Goal: Task Accomplishment & Management: Complete application form

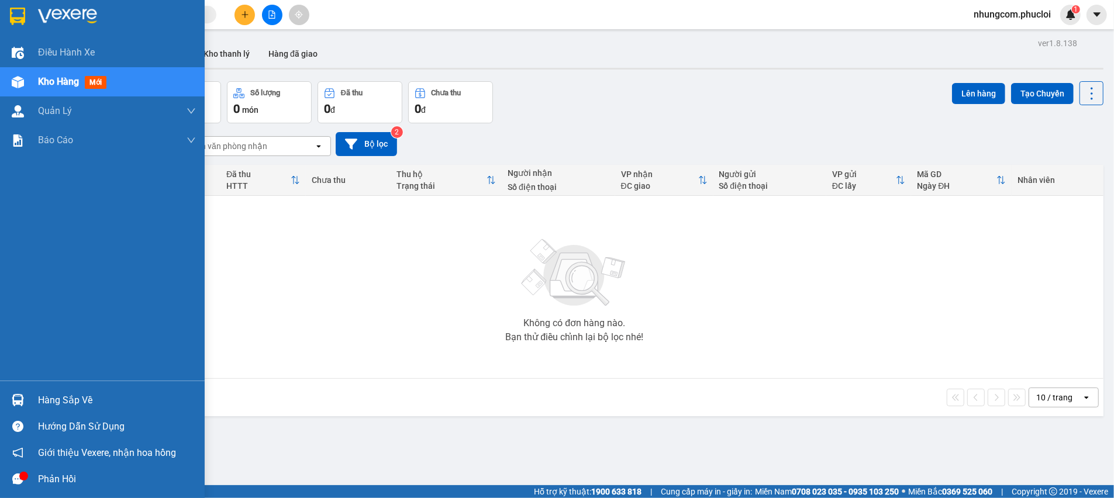
click at [54, 402] on div "Hàng sắp về" at bounding box center [117, 401] width 158 height 18
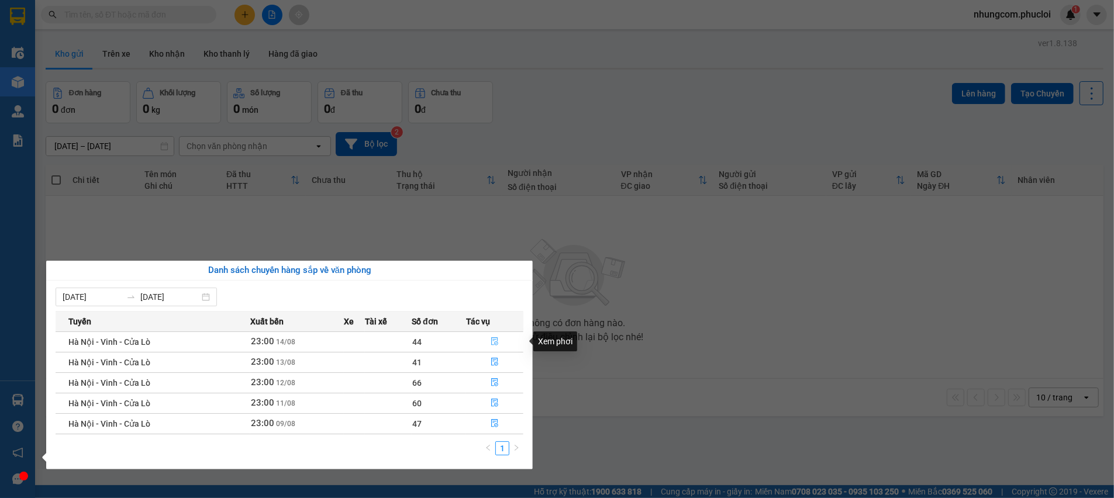
click at [491, 341] on icon "file-done" at bounding box center [495, 341] width 8 height 8
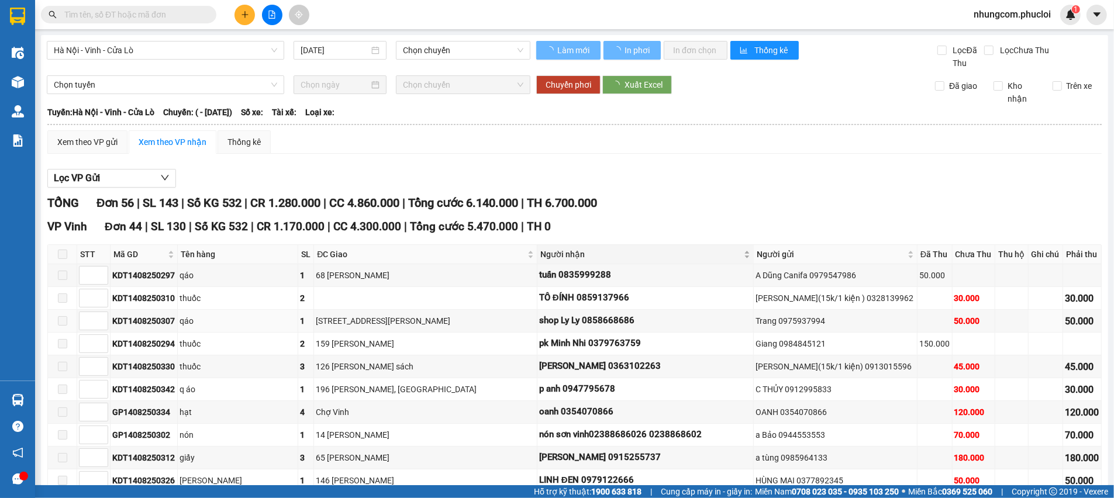
type input "[DATE]"
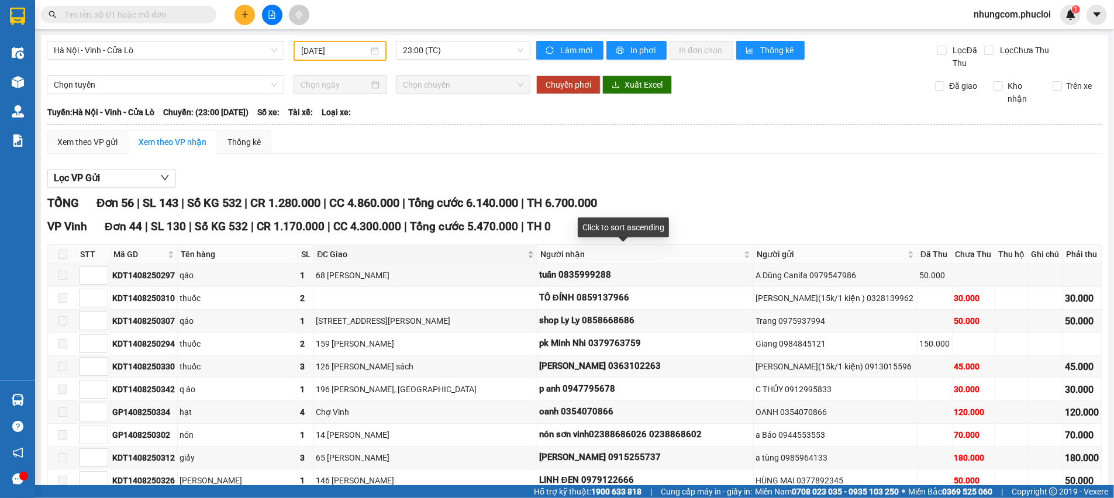
click at [524, 256] on div "ĐC Giao" at bounding box center [425, 254] width 217 height 13
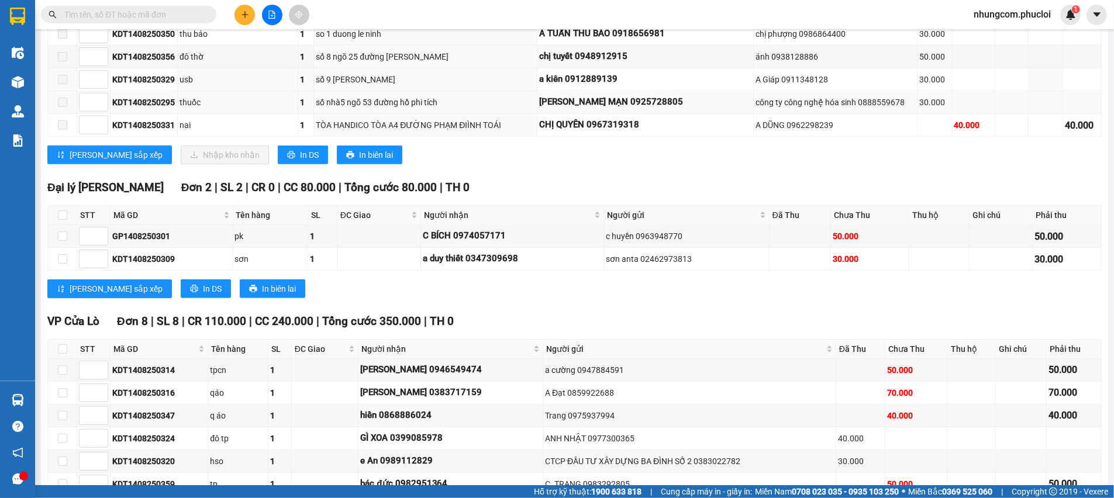
scroll to position [1052, 0]
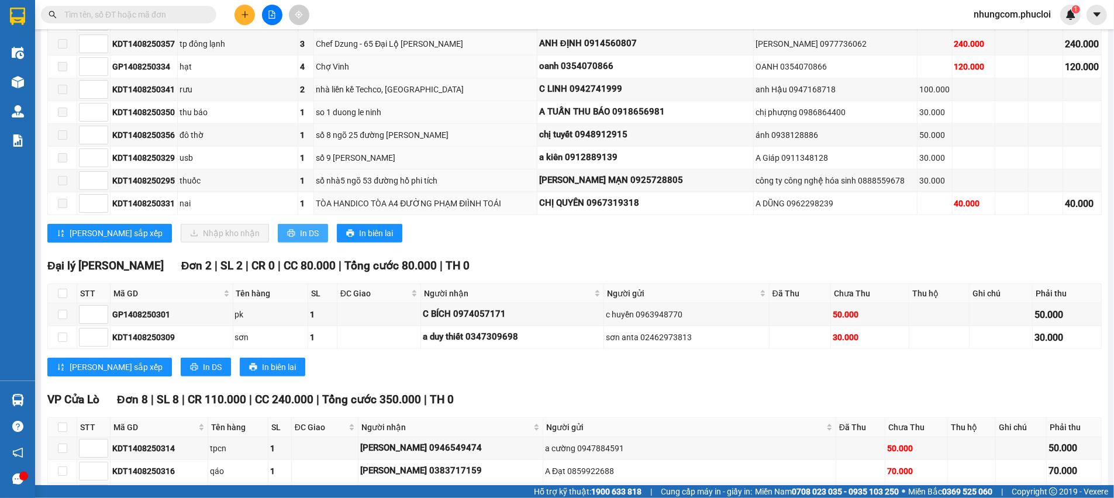
click at [300, 230] on span "In DS" at bounding box center [309, 233] width 19 height 13
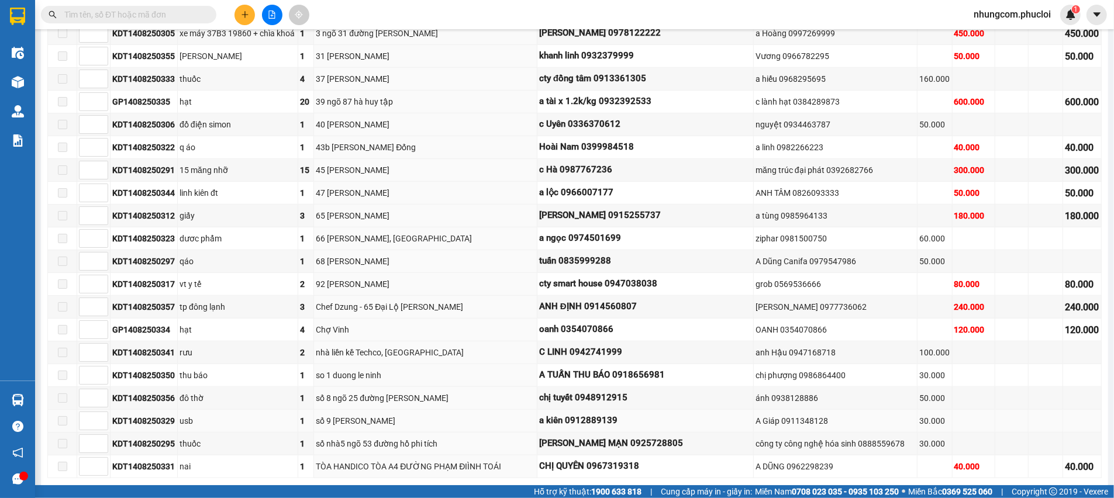
scroll to position [965, 0]
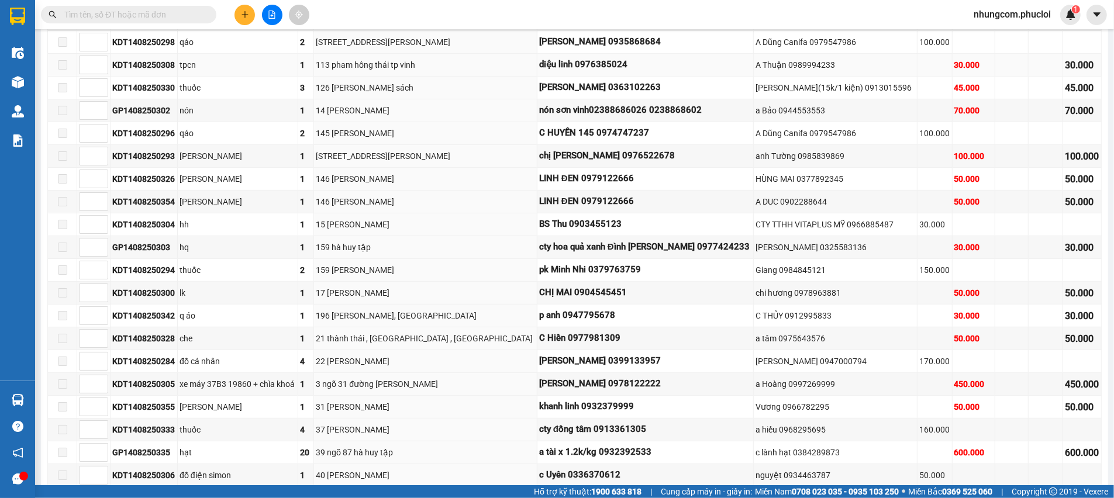
scroll to position [0, 0]
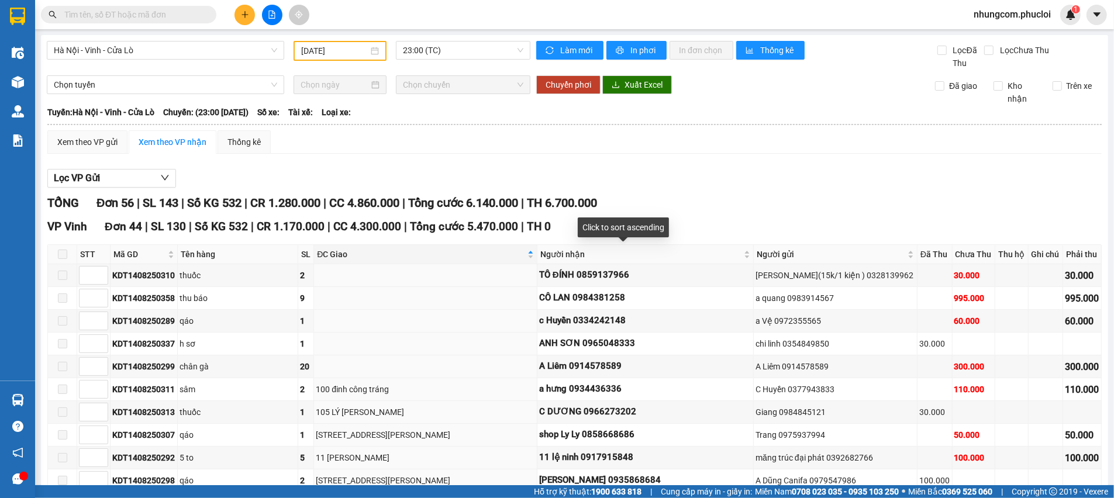
click at [655, 224] on div "Click to sort ascending" at bounding box center [623, 227] width 91 height 20
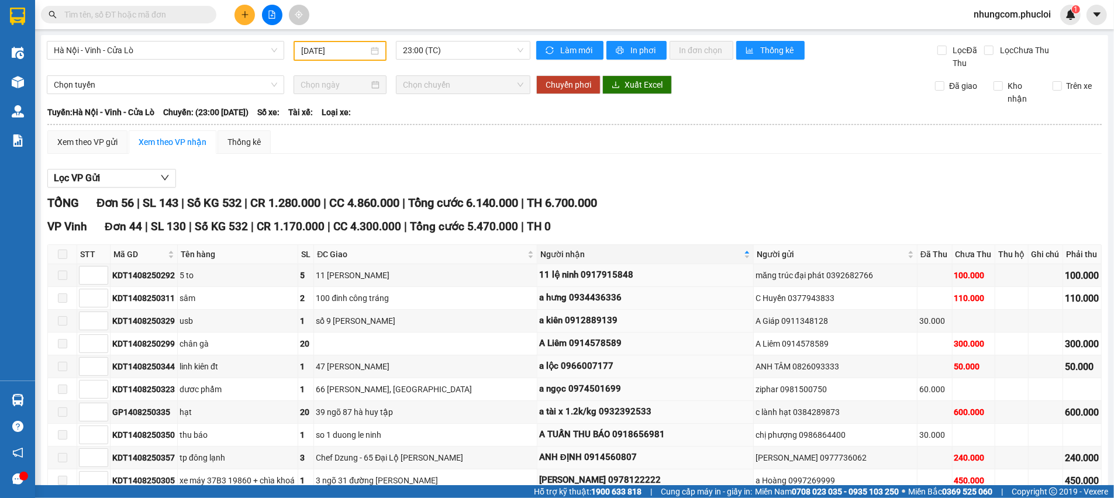
click at [712, 196] on div "TỔNG Đơn 56 | SL 143 | Số KG 532 | CR 1.280.000 | CC 4.860.000 | Tổng cước 6.14…" at bounding box center [574, 203] width 1054 height 18
click at [523, 255] on div "ĐC Giao" at bounding box center [425, 254] width 217 height 13
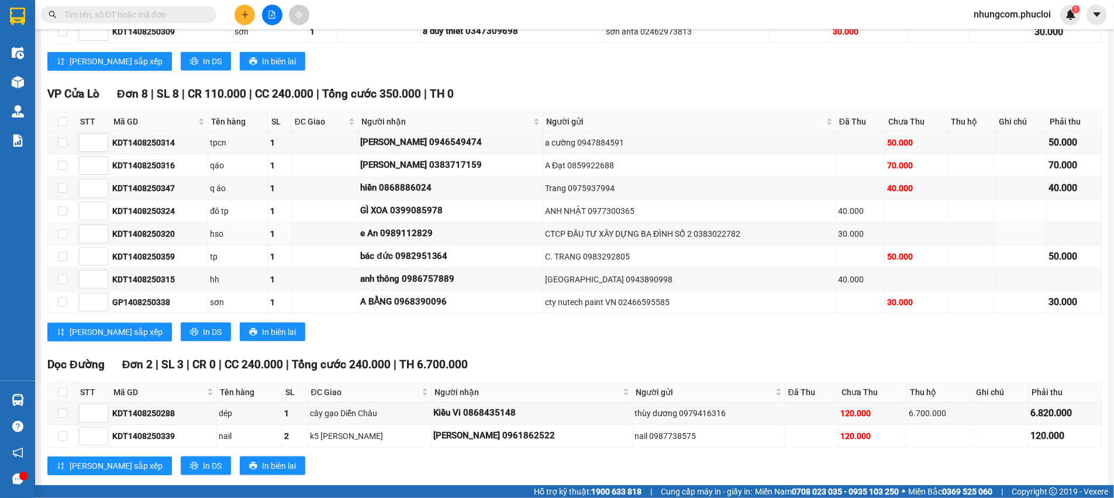
scroll to position [1379, 0]
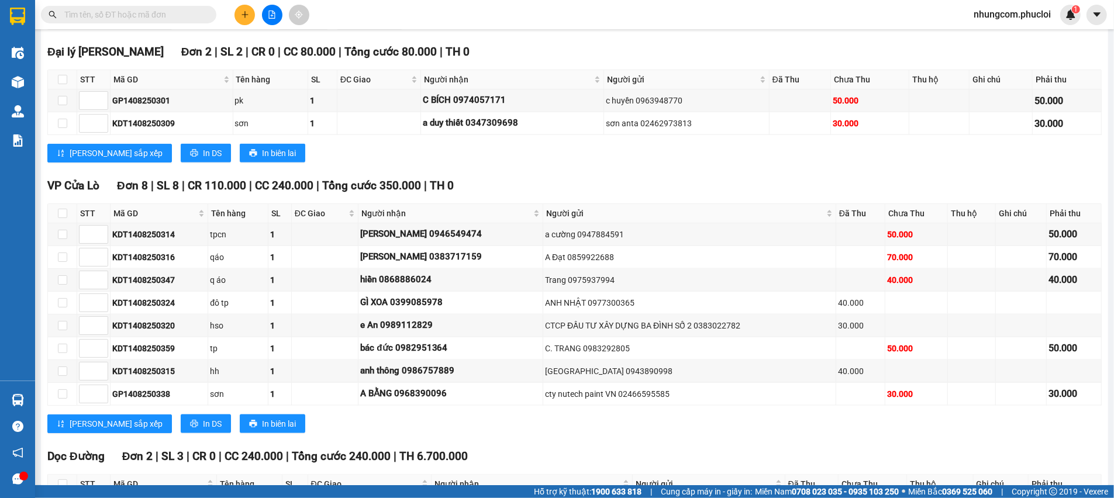
scroll to position [1204, 0]
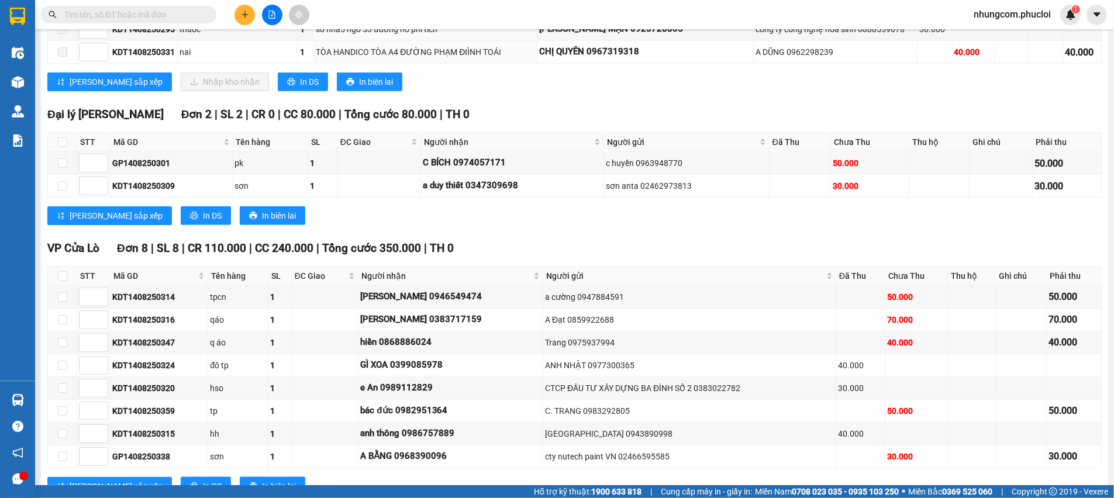
click at [547, 247] on div "VP Cửa Lò Đơn 8 | SL 8 | CR 110.000 | CC 240.000 | Tổng cước 350.000 | TH 0" at bounding box center [574, 249] width 1054 height 18
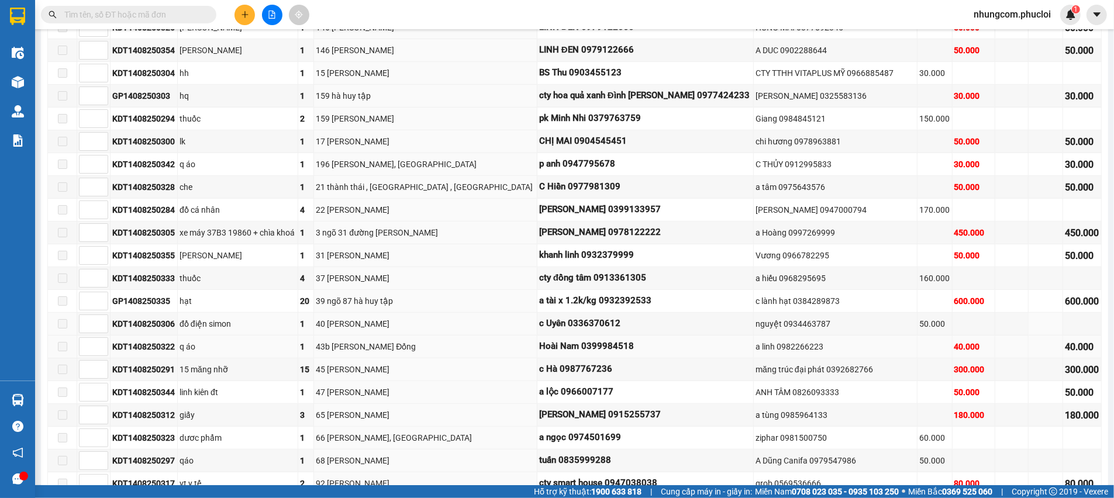
scroll to position [151, 0]
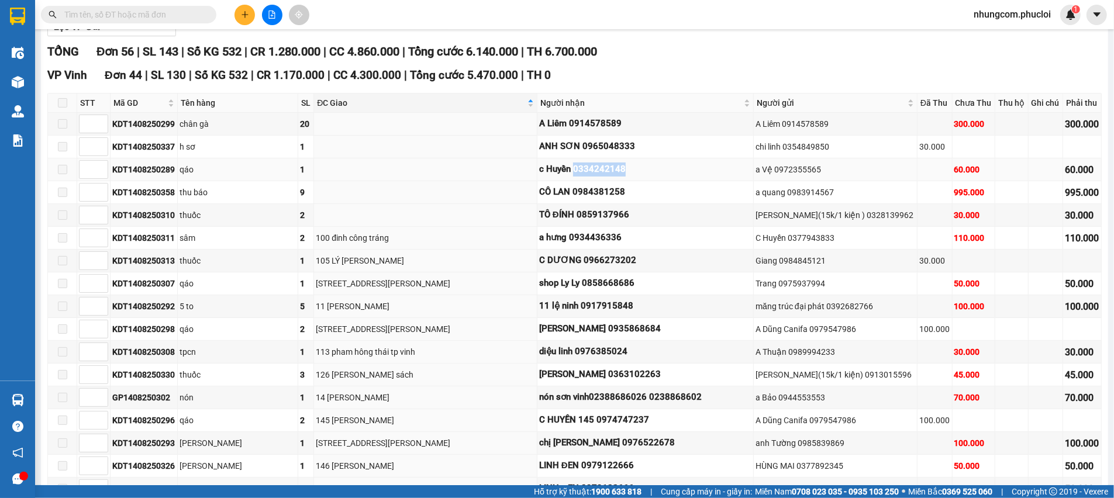
drag, startPoint x: 566, startPoint y: 170, endPoint x: 617, endPoint y: 168, distance: 50.9
click at [617, 168] on div "c Huyền 0334242148" at bounding box center [645, 170] width 212 height 14
copy div "0334242148"
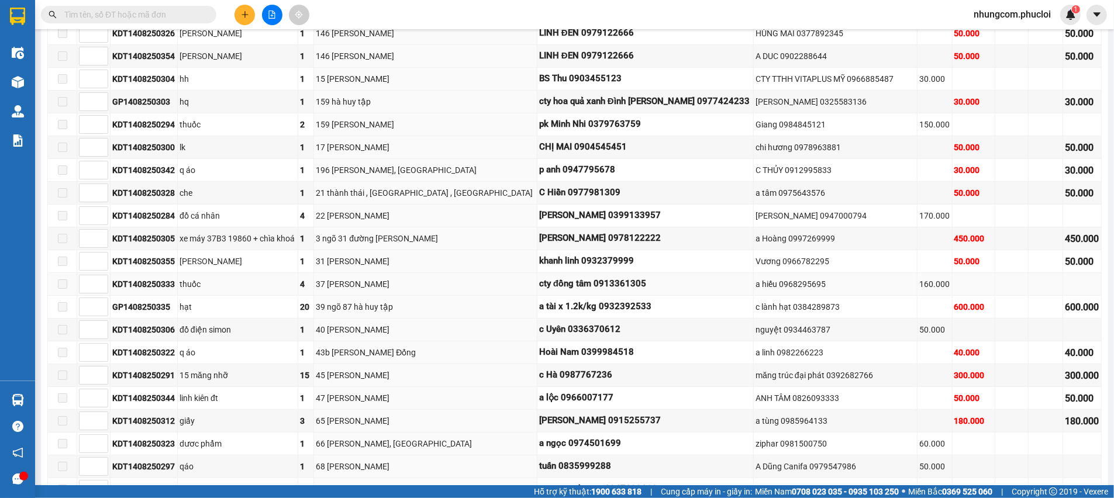
scroll to position [590, 0]
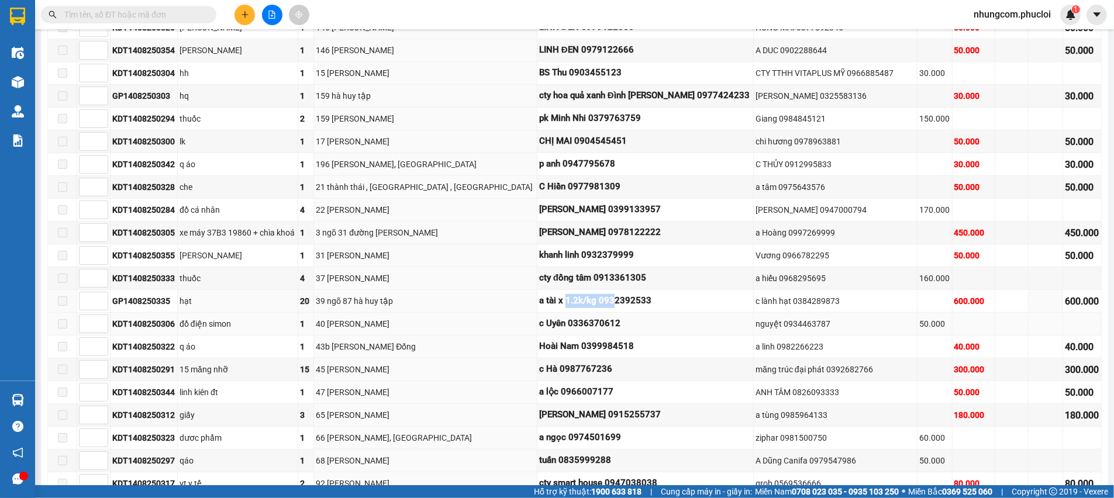
drag, startPoint x: 557, startPoint y: 303, endPoint x: 620, endPoint y: 327, distance: 67.8
click at [612, 303] on div "a tài x 1.2k/kg 0932392533" at bounding box center [645, 301] width 212 height 14
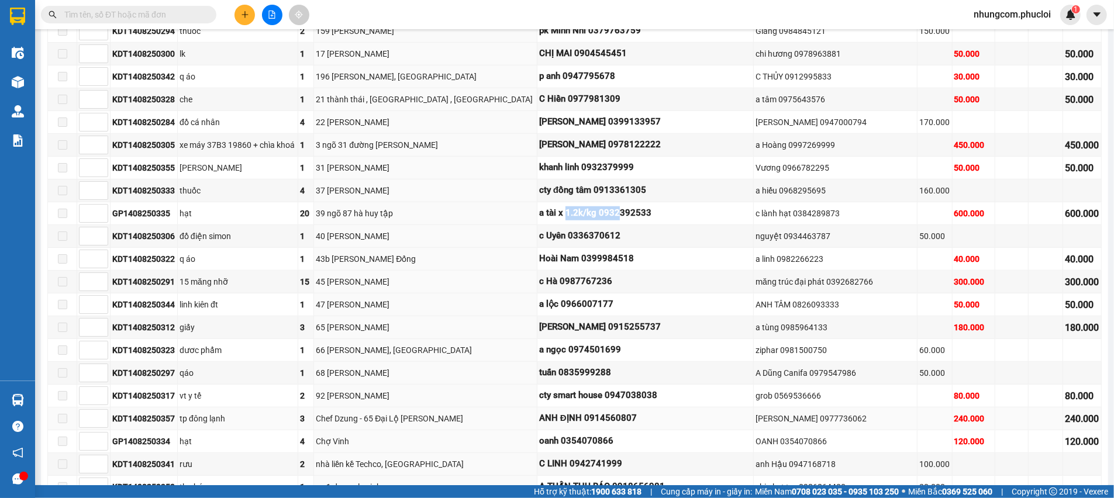
scroll to position [853, 0]
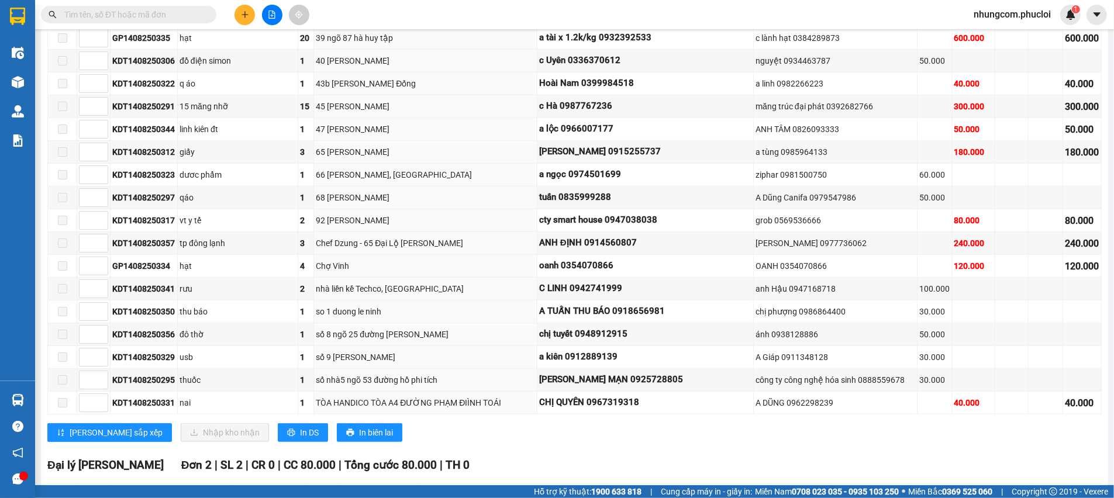
click at [627, 427] on div "[PERSON_NAME] sắp xếp Nhập kho nhận In DS In biên lai" at bounding box center [574, 432] width 1054 height 19
click at [251, 15] on button at bounding box center [244, 15] width 20 height 20
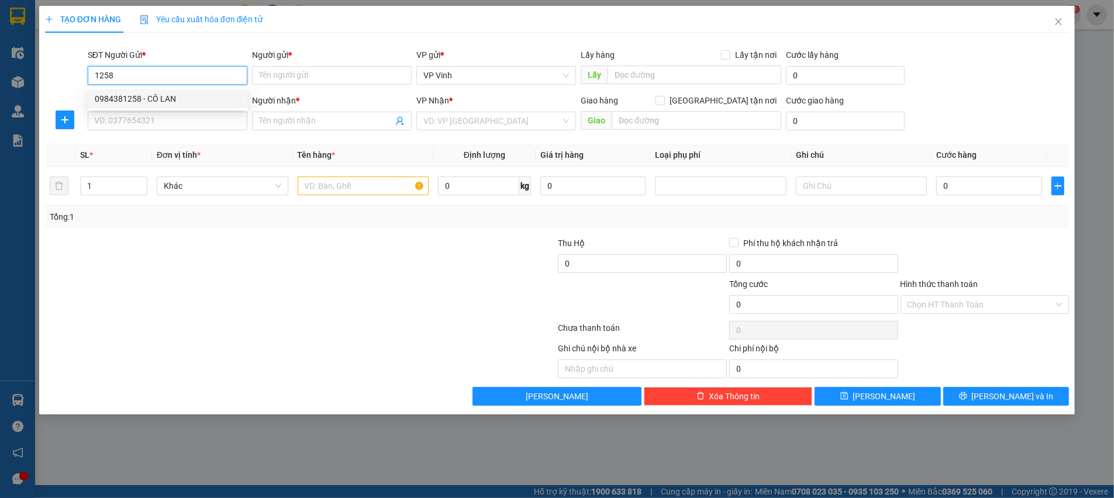
click at [171, 99] on div "0984381258 - CÔ LAN" at bounding box center [168, 98] width 146 height 13
type input "0984381258"
type input "CÔ LAN"
type input "0984381258"
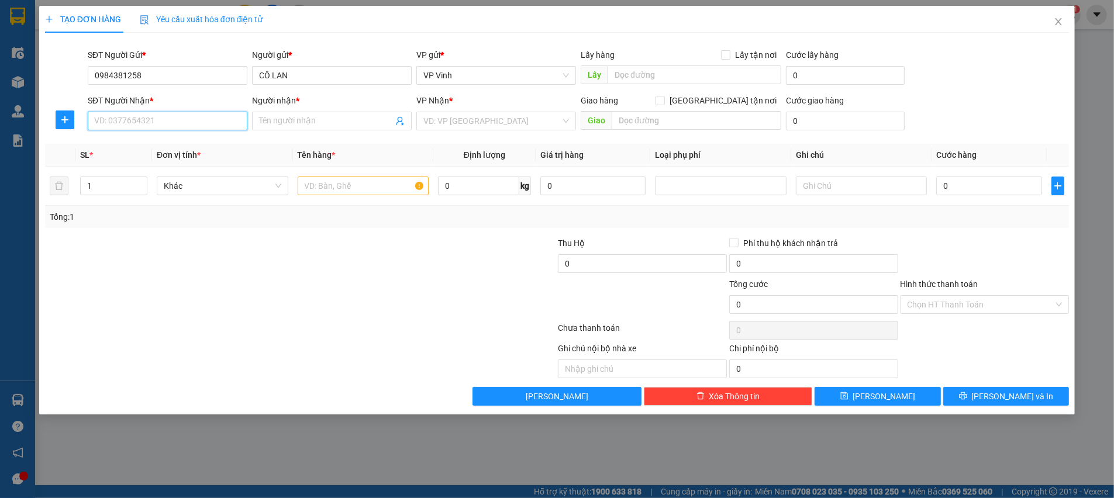
click at [175, 125] on input "SĐT Người Nhận *" at bounding box center [168, 121] width 160 height 19
click at [171, 201] on div "0983914567 - a quang" at bounding box center [168, 200] width 146 height 13
type input "0983914567"
click at [282, 119] on input "a quang" at bounding box center [326, 121] width 134 height 13
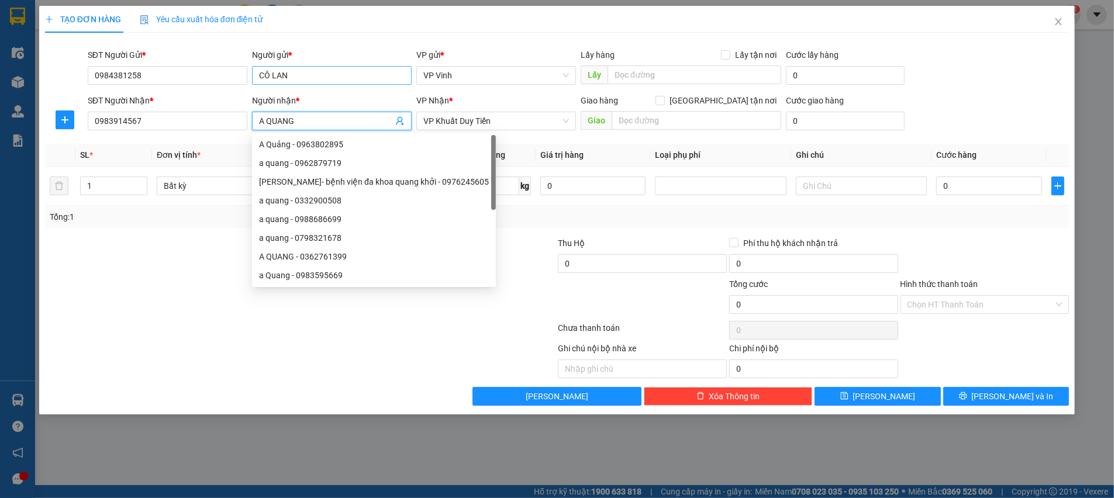
type input "A QUANG"
click at [351, 71] on input "CÔ LAN" at bounding box center [332, 75] width 160 height 19
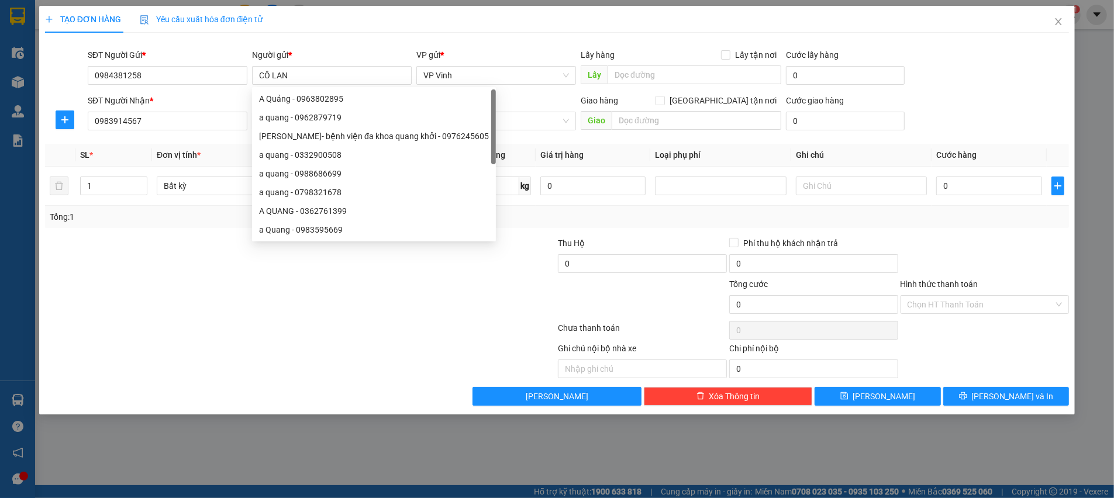
click at [374, 20] on div "TẠO ĐƠN HÀNG Yêu cầu xuất hóa đơn điện tử" at bounding box center [557, 19] width 1024 height 27
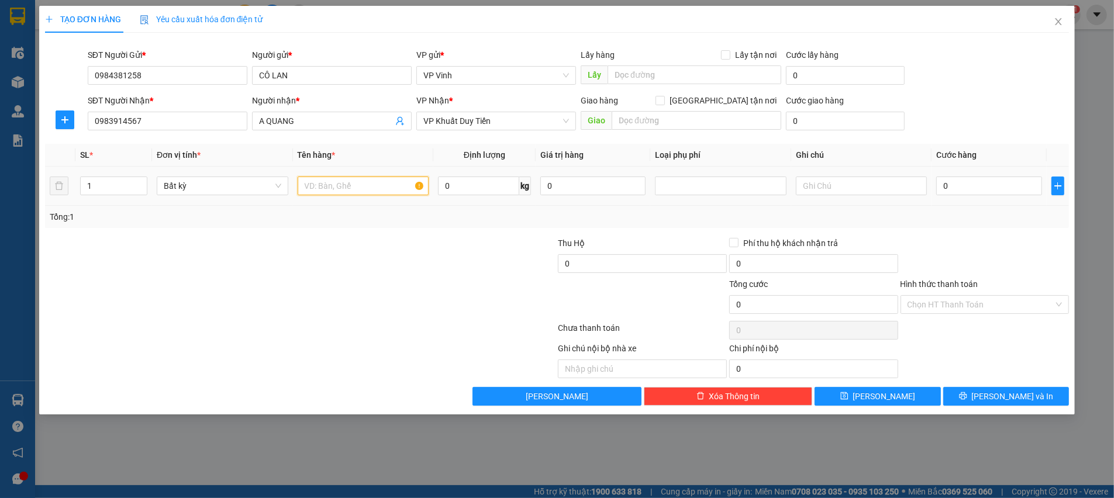
click at [378, 190] on input "text" at bounding box center [363, 186] width 131 height 19
type input "TP"
click at [419, 291] on div at bounding box center [471, 298] width 171 height 41
drag, startPoint x: 989, startPoint y: 182, endPoint x: 984, endPoint y: 185, distance: 6.0
click at [989, 183] on input "0" at bounding box center [989, 186] width 106 height 19
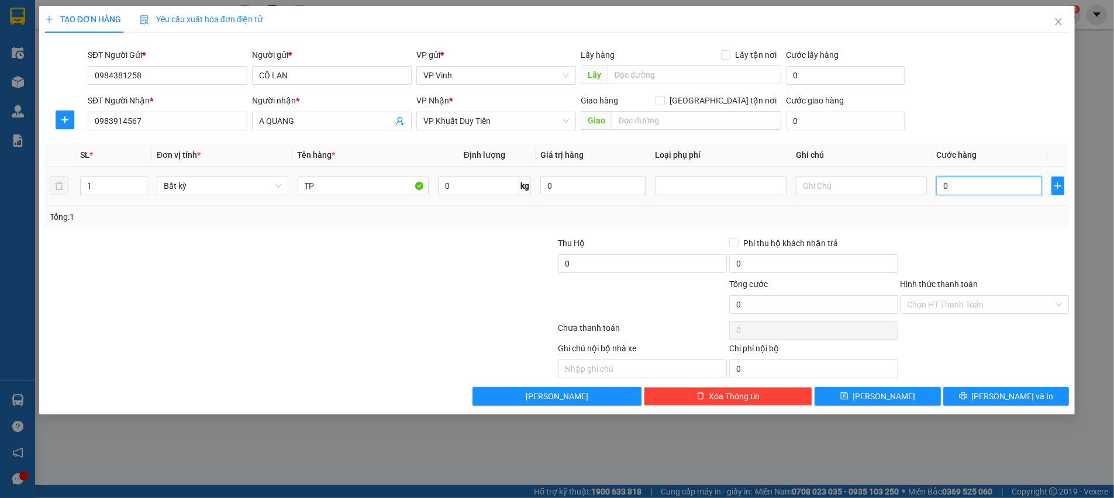
type input "4"
type input "40"
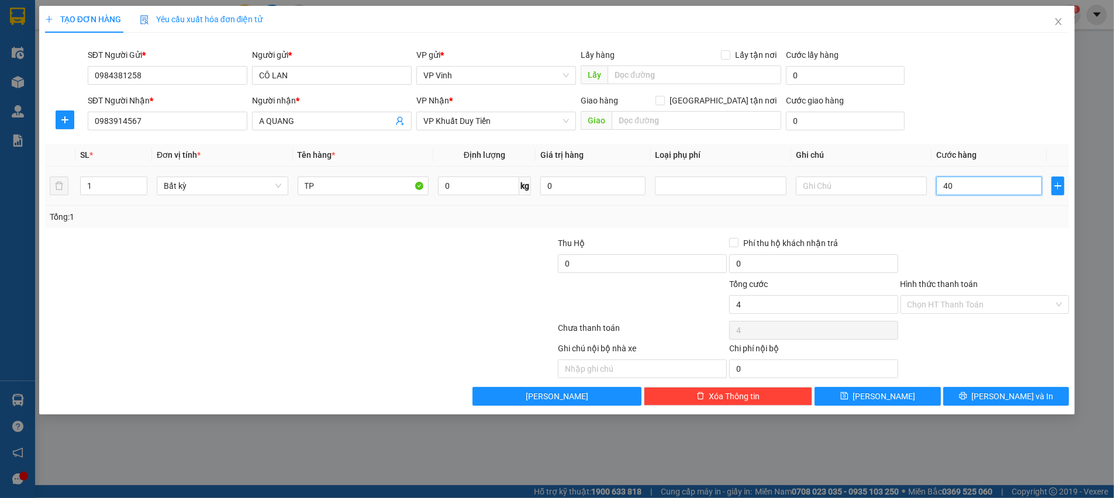
type input "40"
click at [941, 196] on div "40" at bounding box center [989, 185] width 106 height 23
type input "40.000"
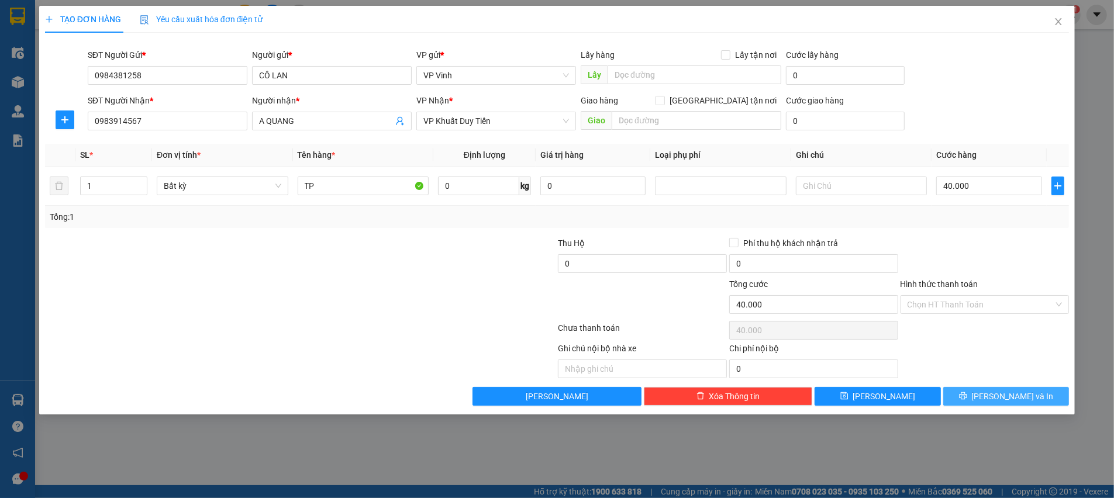
click at [1008, 393] on span "[PERSON_NAME] và In" at bounding box center [1013, 396] width 82 height 13
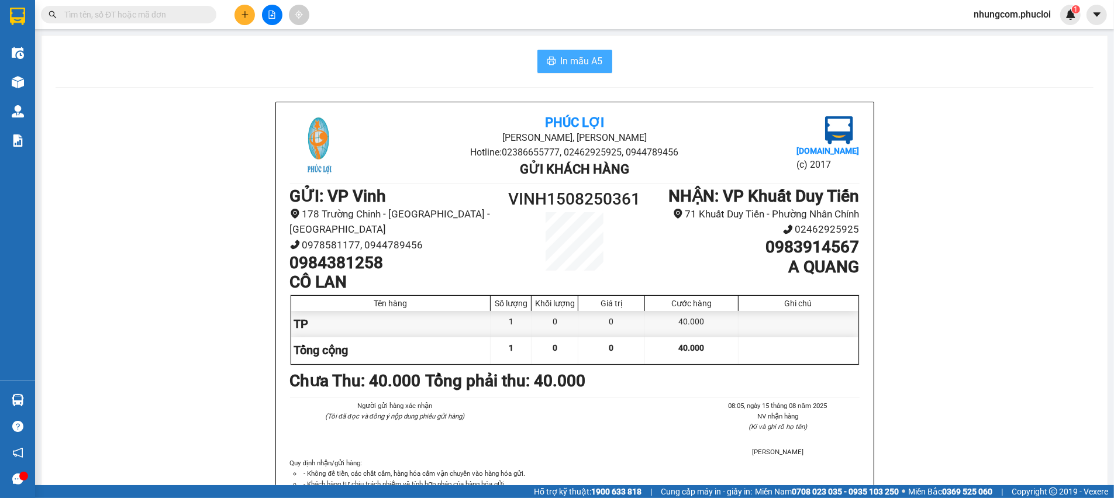
click at [569, 65] on span "In mẫu A5" at bounding box center [582, 61] width 42 height 15
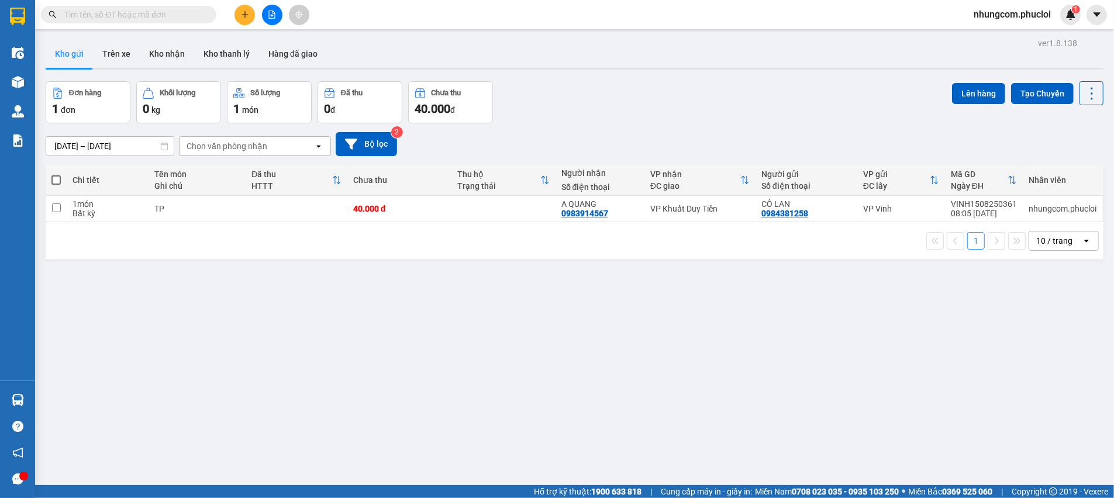
drag, startPoint x: 534, startPoint y: 68, endPoint x: 777, endPoint y: 382, distance: 397.3
click at [770, 381] on div "ver 1.8.138 Kho gửi Trên xe Kho nhận Kho thanh [PERSON_NAME] đã giao Đơn hàng 1…" at bounding box center [574, 284] width 1067 height 498
click at [239, 15] on button at bounding box center [244, 15] width 20 height 20
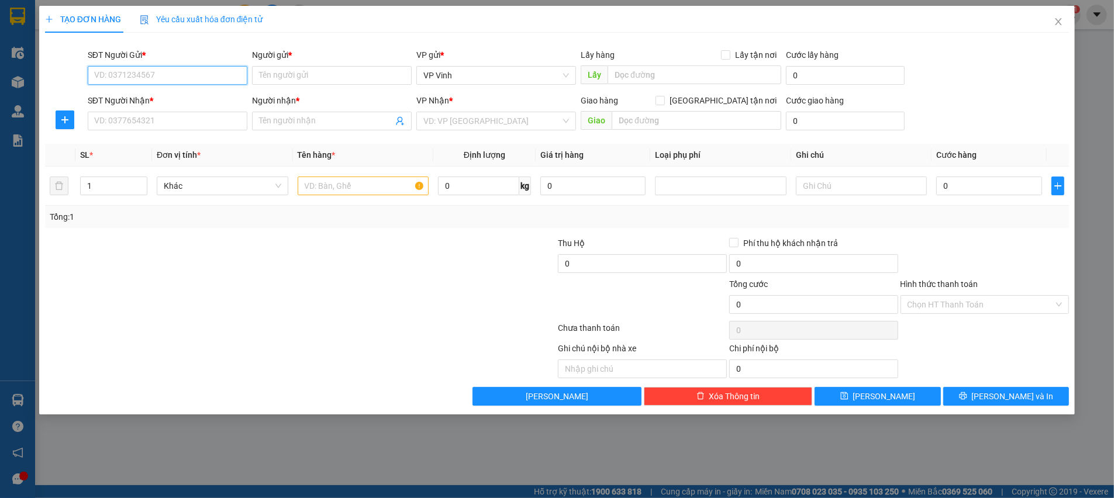
click at [160, 70] on input "SĐT Người Gửi *" at bounding box center [168, 75] width 160 height 19
click at [158, 96] on div "0969167128 - [GEOGRAPHIC_DATA]" at bounding box center [168, 98] width 146 height 13
type input "0969167128"
type input "Chú Hòa"
type input "0969167128"
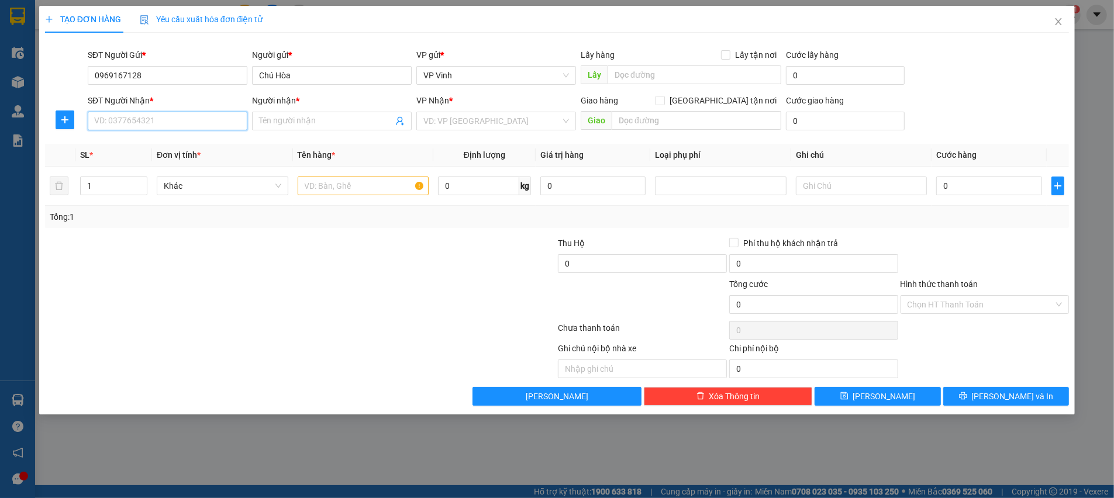
click at [161, 125] on input "SĐT Người Nhận *" at bounding box center [168, 121] width 160 height 19
click at [151, 142] on div "0989718008 - [PERSON_NAME]" at bounding box center [168, 144] width 146 height 13
type input "0989718008"
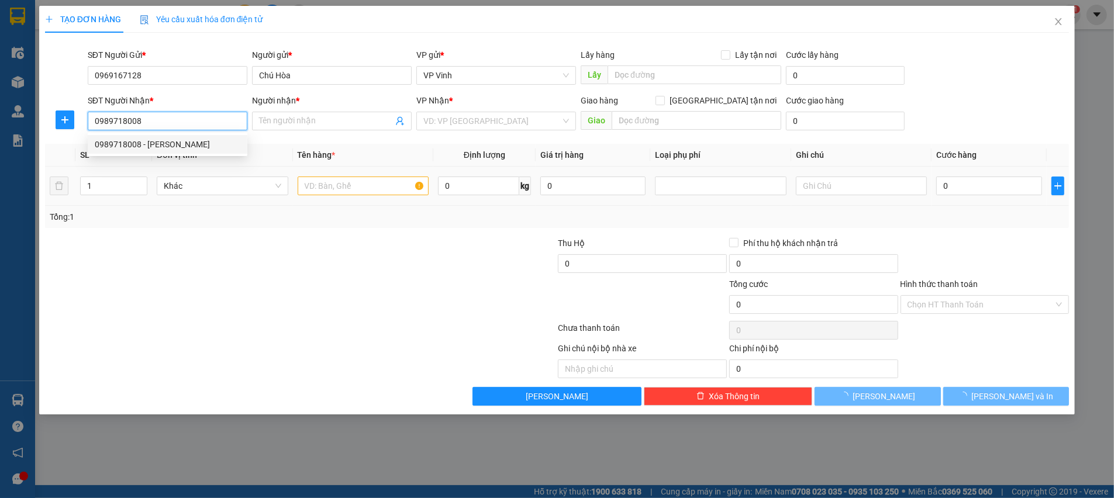
type input "[PERSON_NAME]"
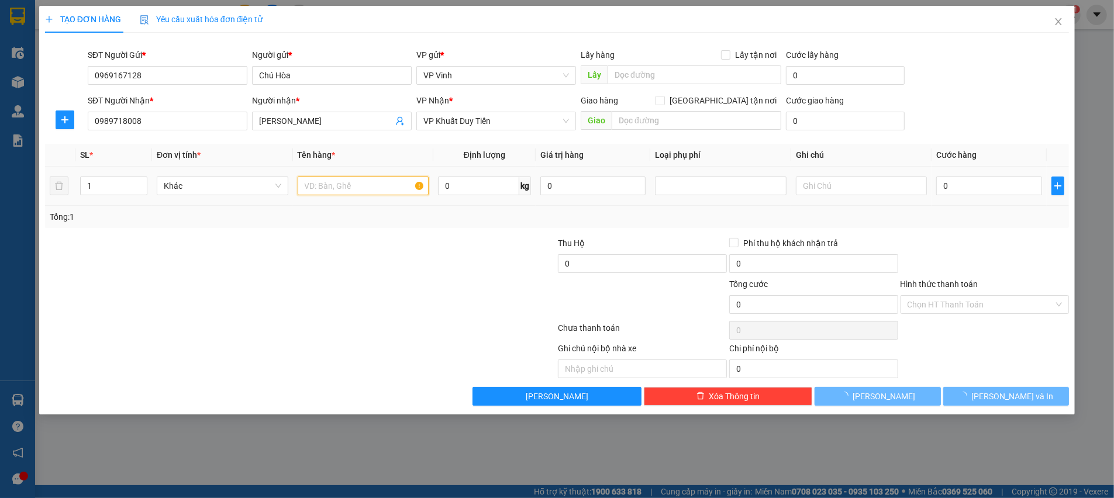
click at [353, 179] on input "text" at bounding box center [363, 186] width 131 height 19
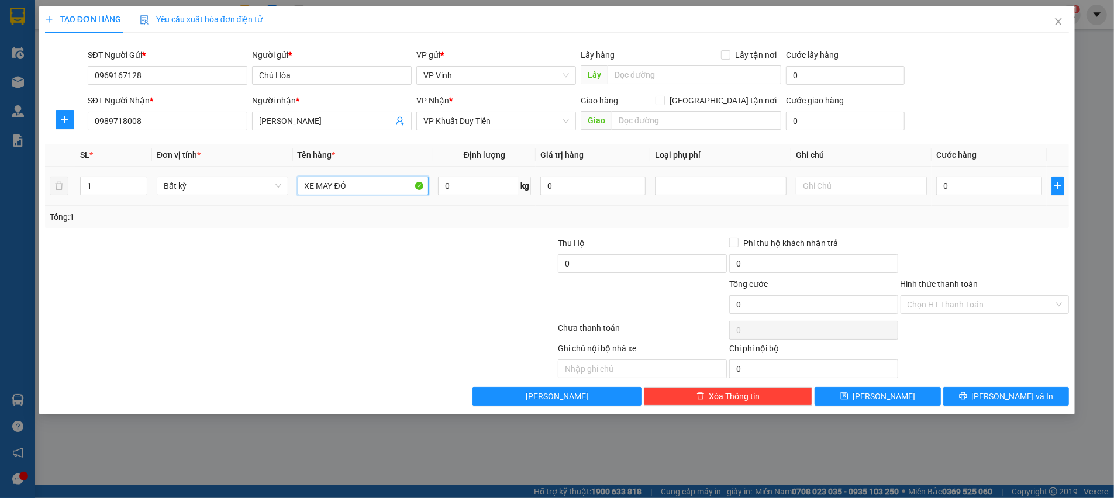
type input "XE MAY ĐỎ"
click at [371, 263] on div at bounding box center [215, 257] width 342 height 41
click at [995, 191] on input "0" at bounding box center [989, 186] width 106 height 19
type input "3"
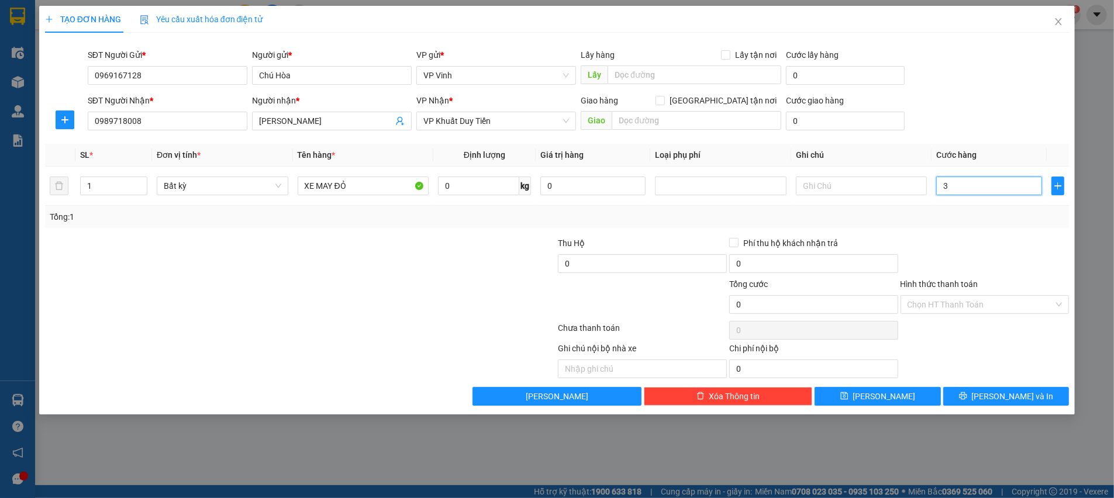
type input "3"
type input "300"
click at [968, 242] on div at bounding box center [984, 257] width 171 height 41
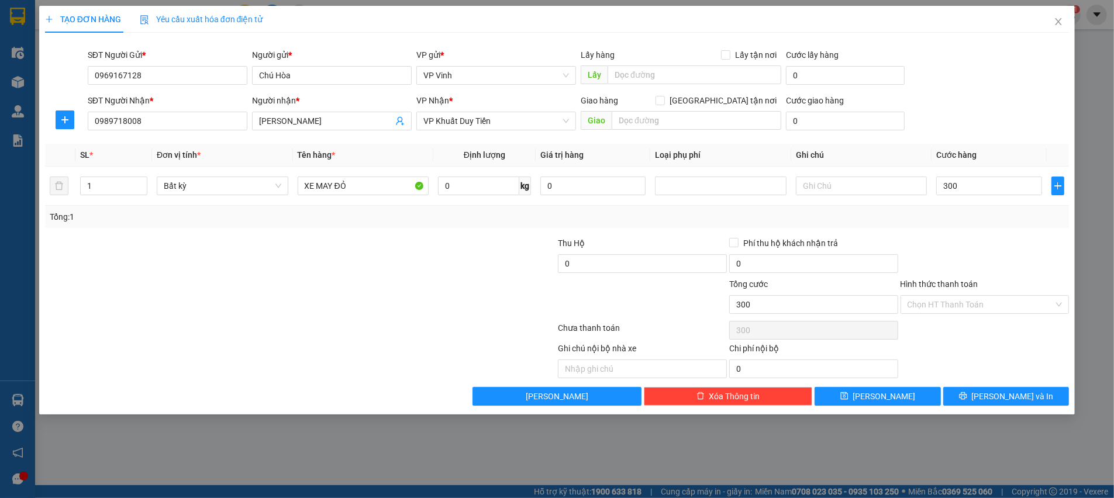
type input "300.000"
click at [948, 303] on input "Hình thức thanh toán" at bounding box center [980, 305] width 147 height 18
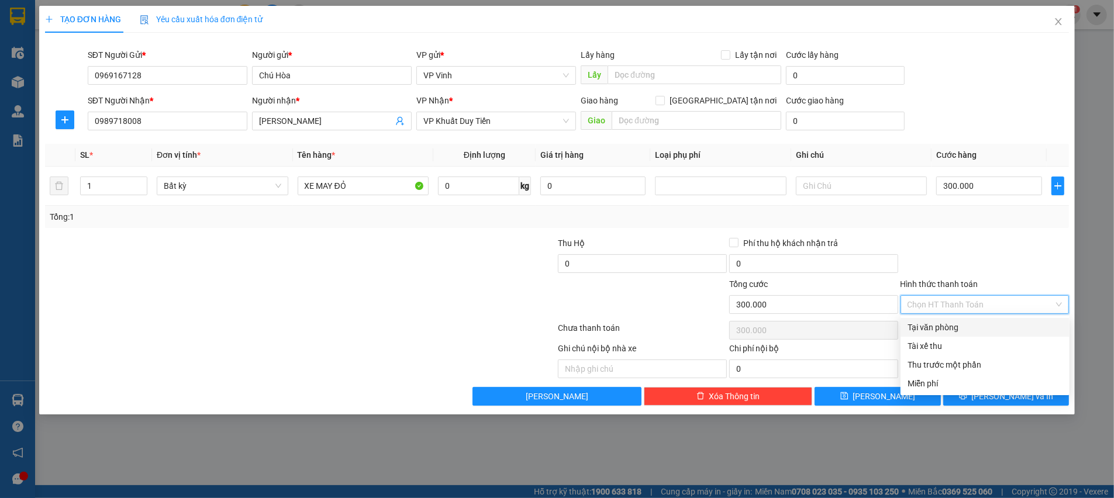
click at [946, 327] on div "Tại văn phòng" at bounding box center [984, 327] width 155 height 13
type input "0"
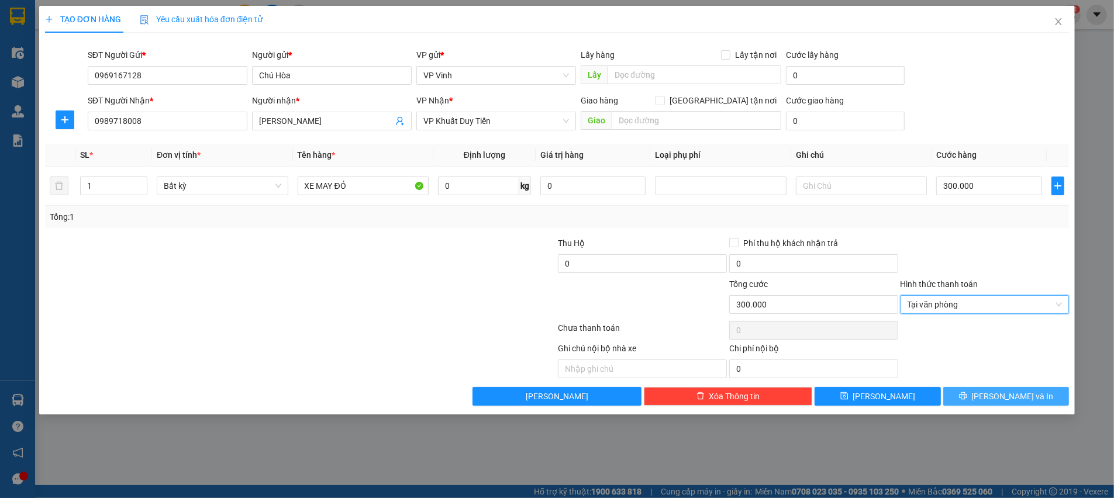
click at [1012, 395] on span "[PERSON_NAME] và In" at bounding box center [1013, 396] width 82 height 13
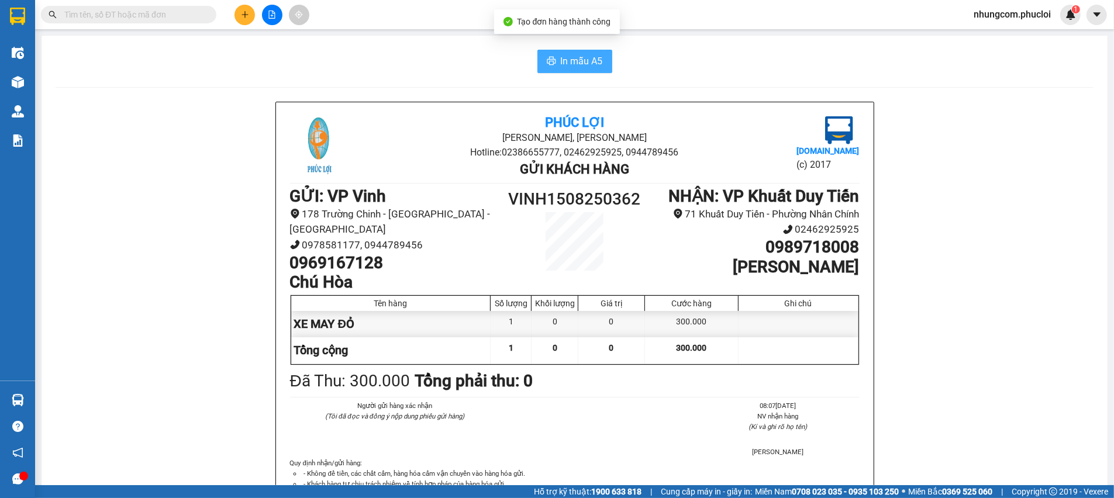
click at [562, 59] on span "In mẫu A5" at bounding box center [582, 61] width 42 height 15
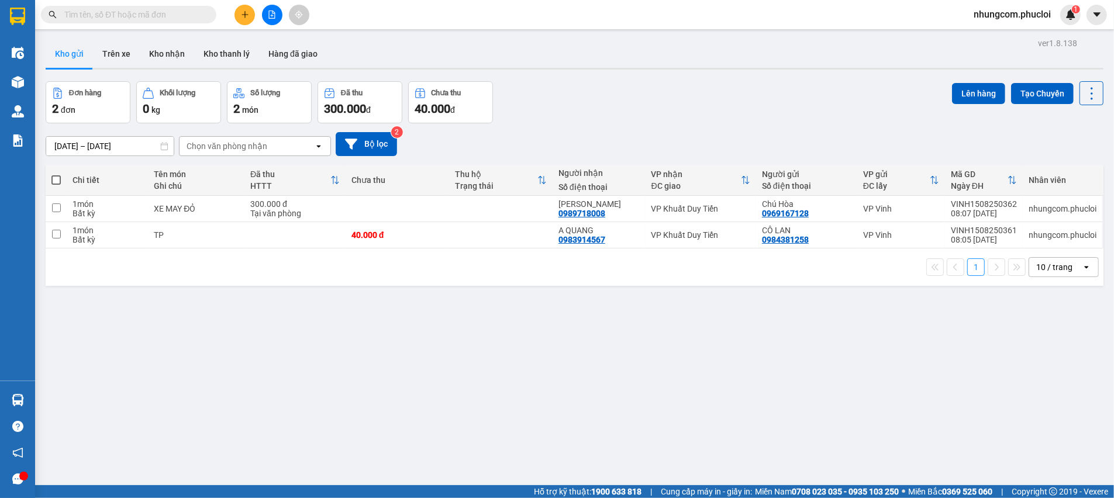
click at [182, 355] on div "ver 1.8.138 Kho gửi Trên xe Kho nhận Kho thanh [PERSON_NAME] đã giao Đơn hàng 2…" at bounding box center [574, 284] width 1067 height 498
click at [435, 330] on div "ver 1.8.138 Kho gửi Trên xe Kho nhận Kho thanh [PERSON_NAME] đã giao Đơn hàng 2…" at bounding box center [574, 284] width 1067 height 498
click at [310, 381] on div "ver 1.8.138 Kho gửi Trên xe Kho nhận Kho thanh [PERSON_NAME] đã giao Đơn hàng 2…" at bounding box center [574, 284] width 1067 height 498
click at [245, 16] on icon "plus" at bounding box center [244, 14] width 1 height 6
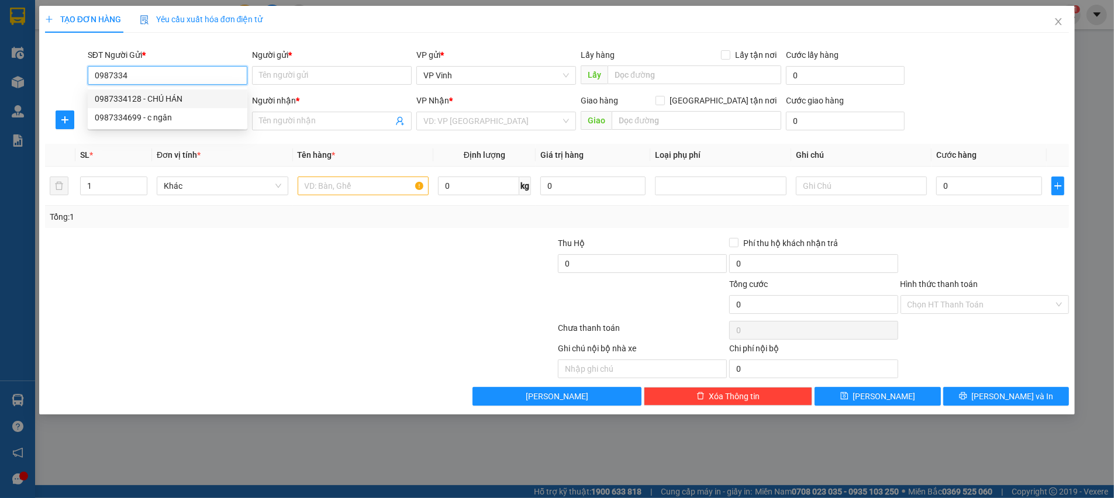
click at [172, 102] on div "0987334128 - CHÚ HÁN" at bounding box center [168, 98] width 146 height 13
type input "0987334128"
type input "CHÚ HÁN"
type input "0987334128"
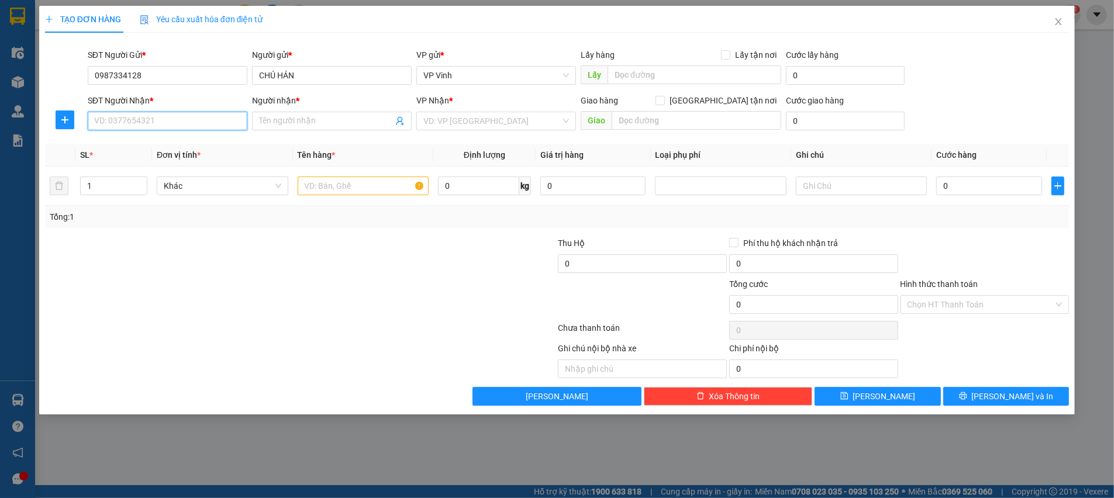
click at [177, 122] on input "SĐT Người Nhận *" at bounding box center [168, 121] width 160 height 19
click at [402, 120] on icon "user-add" at bounding box center [399, 120] width 9 height 9
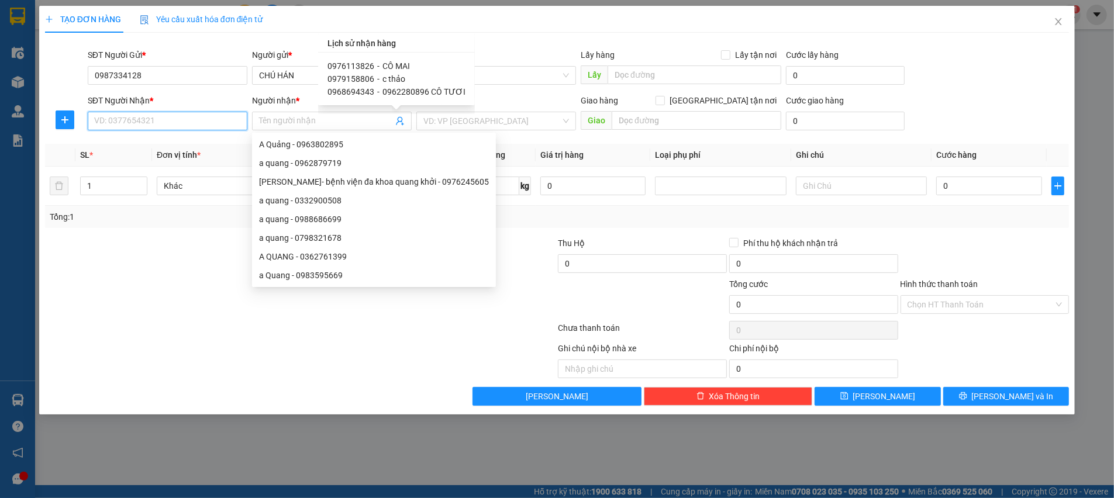
click at [193, 123] on input "SĐT Người Nhận *" at bounding box center [168, 121] width 160 height 19
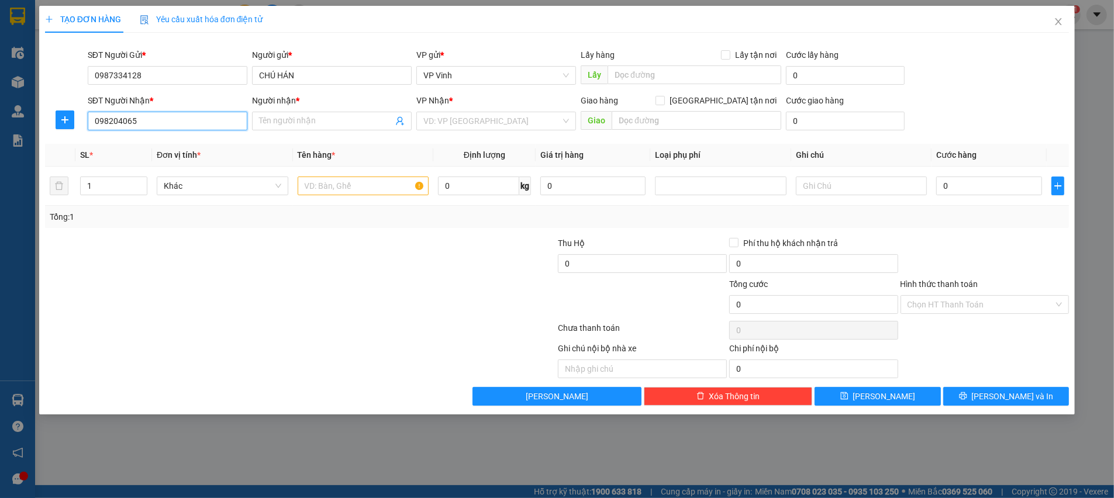
type input "0982040654"
click at [153, 149] on div "0982040654 - YẾN NHI" at bounding box center [168, 144] width 146 height 13
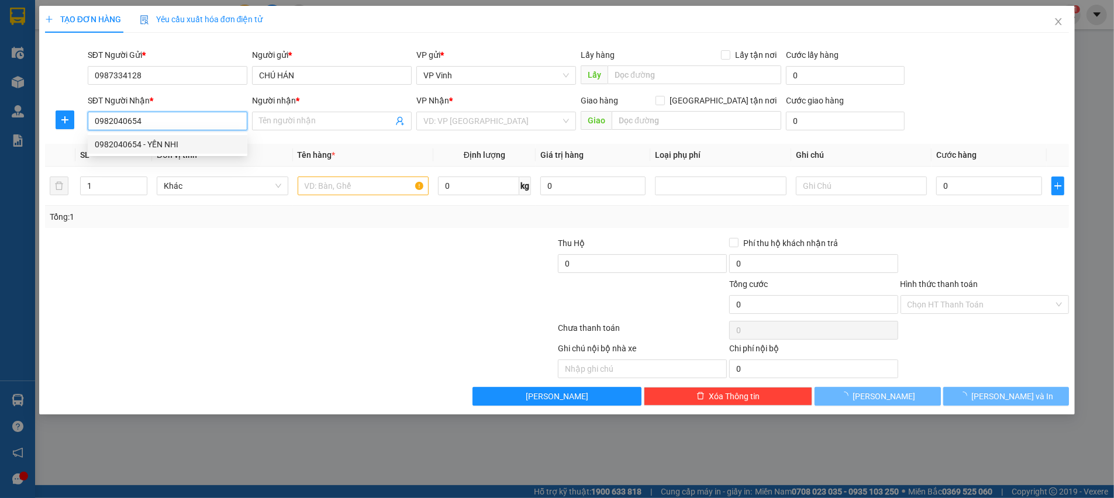
type input "YẾN NHI"
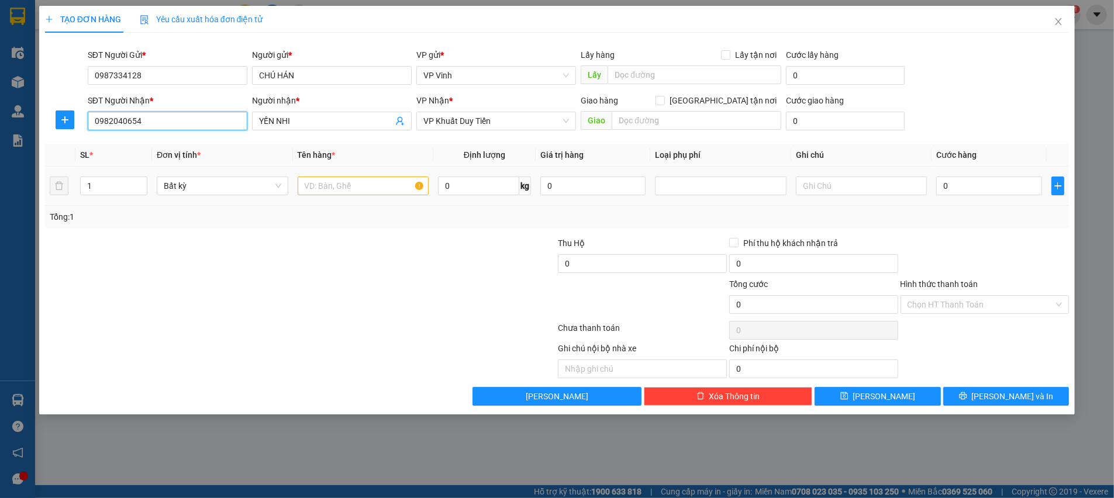
type input "0982040654"
click at [347, 188] on input "text" at bounding box center [363, 186] width 131 height 19
type input "HQ"
click at [1004, 189] on input "0" at bounding box center [989, 186] width 106 height 19
type input "3"
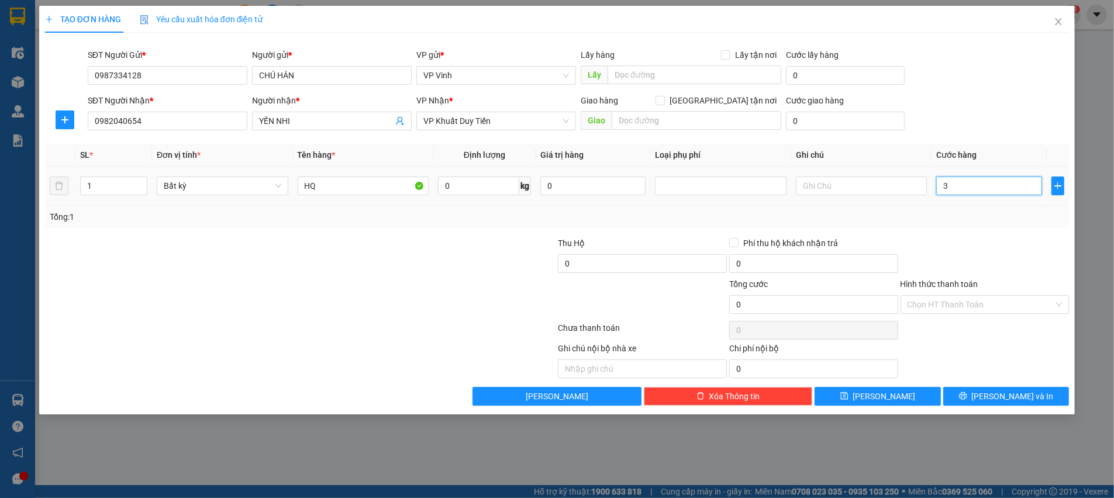
type input "3"
type input "30"
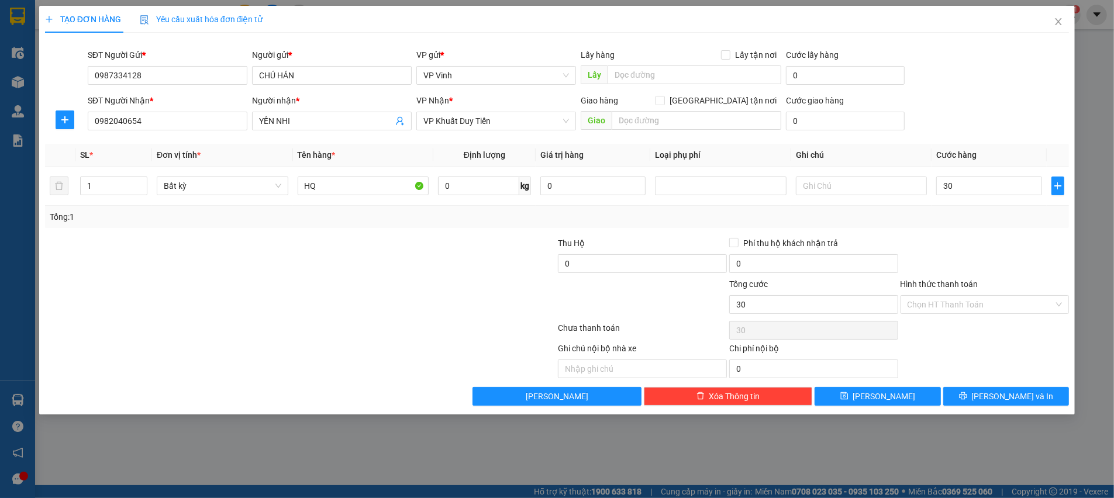
type input "30.000"
click at [983, 237] on div at bounding box center [984, 257] width 171 height 41
click at [950, 305] on input "Hình thức thanh toán" at bounding box center [980, 305] width 147 height 18
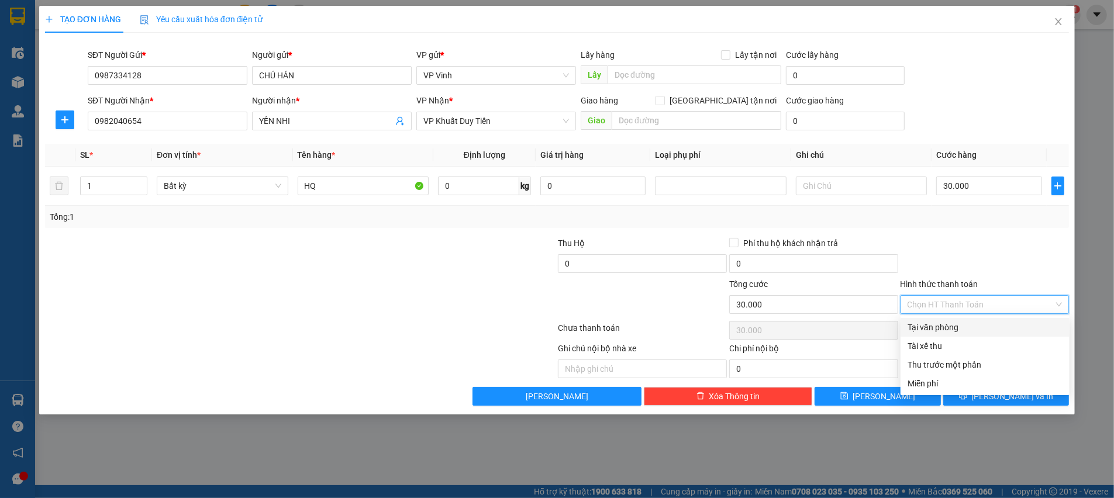
click at [942, 326] on div "Tại văn phòng" at bounding box center [984, 327] width 155 height 13
type input "0"
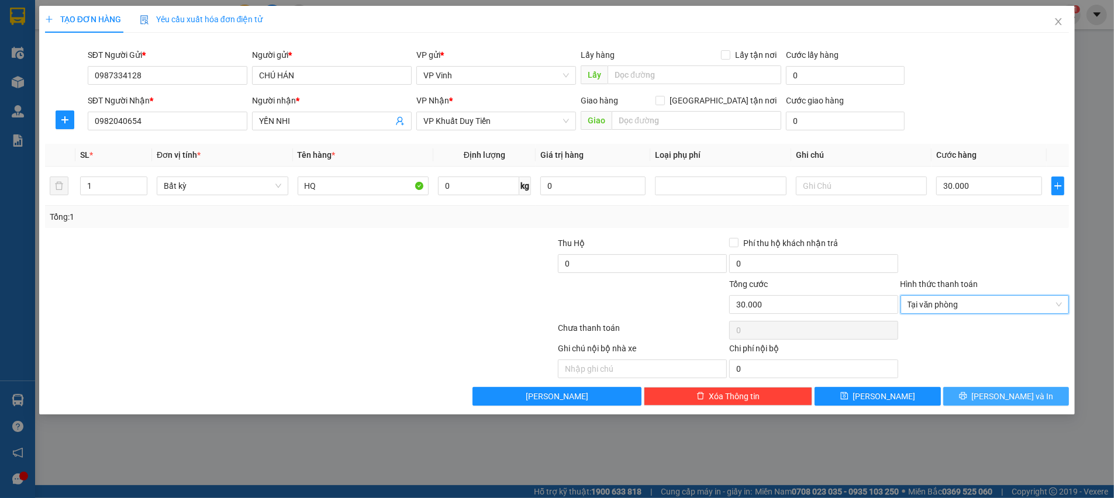
click at [979, 400] on button "[PERSON_NAME] và In" at bounding box center [1006, 396] width 126 height 19
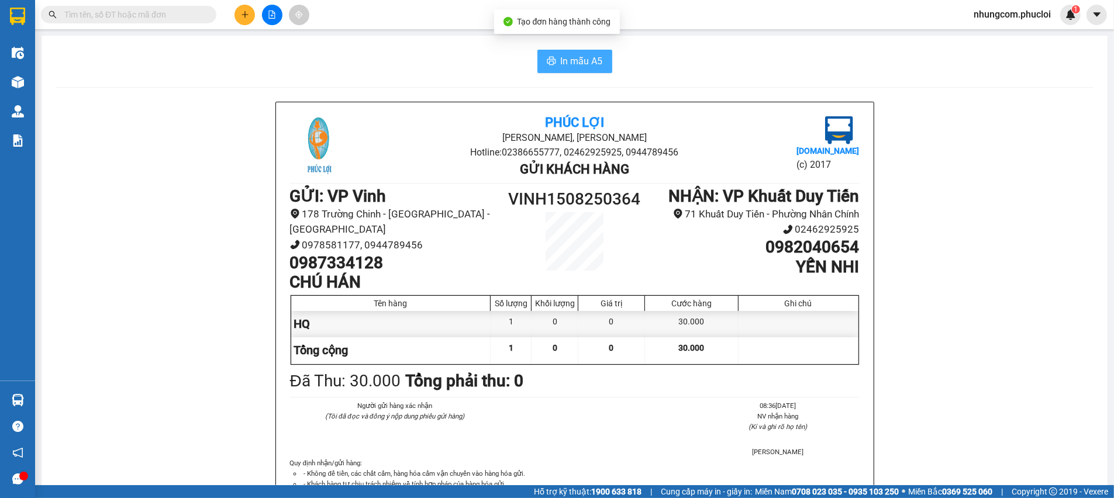
drag, startPoint x: 564, startPoint y: 60, endPoint x: 581, endPoint y: 78, distance: 24.8
click at [565, 67] on span "In mẫu A5" at bounding box center [582, 61] width 42 height 15
